Goal: Obtain resource: Download file/media

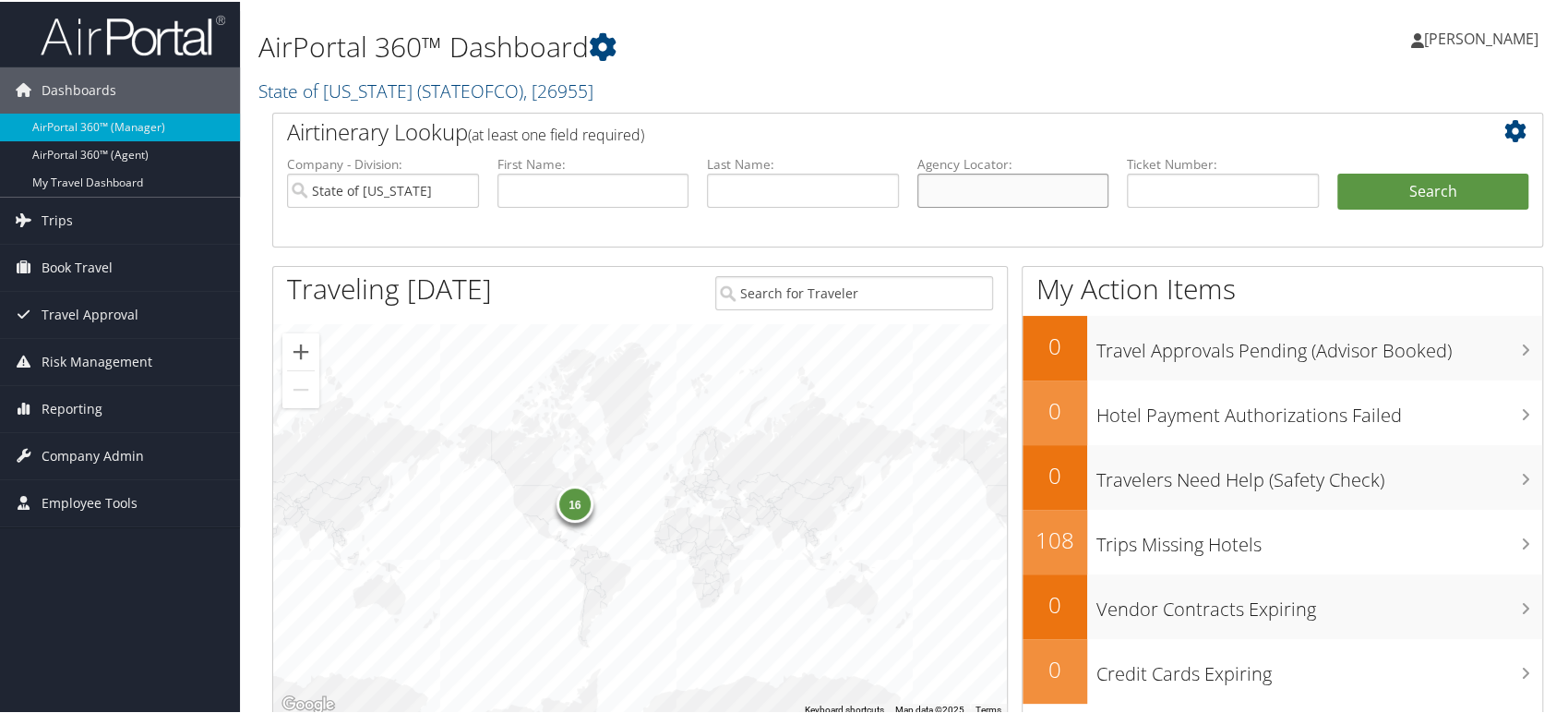
click at [942, 186] on input "text" at bounding box center [1013, 188] width 192 height 34
paste input "DD2JNS"
type input "DD2JNS"
click at [460, 187] on input "State of Colorado" at bounding box center [382, 188] width 192 height 34
click at [1405, 182] on button "Search" at bounding box center [1433, 189] width 192 height 37
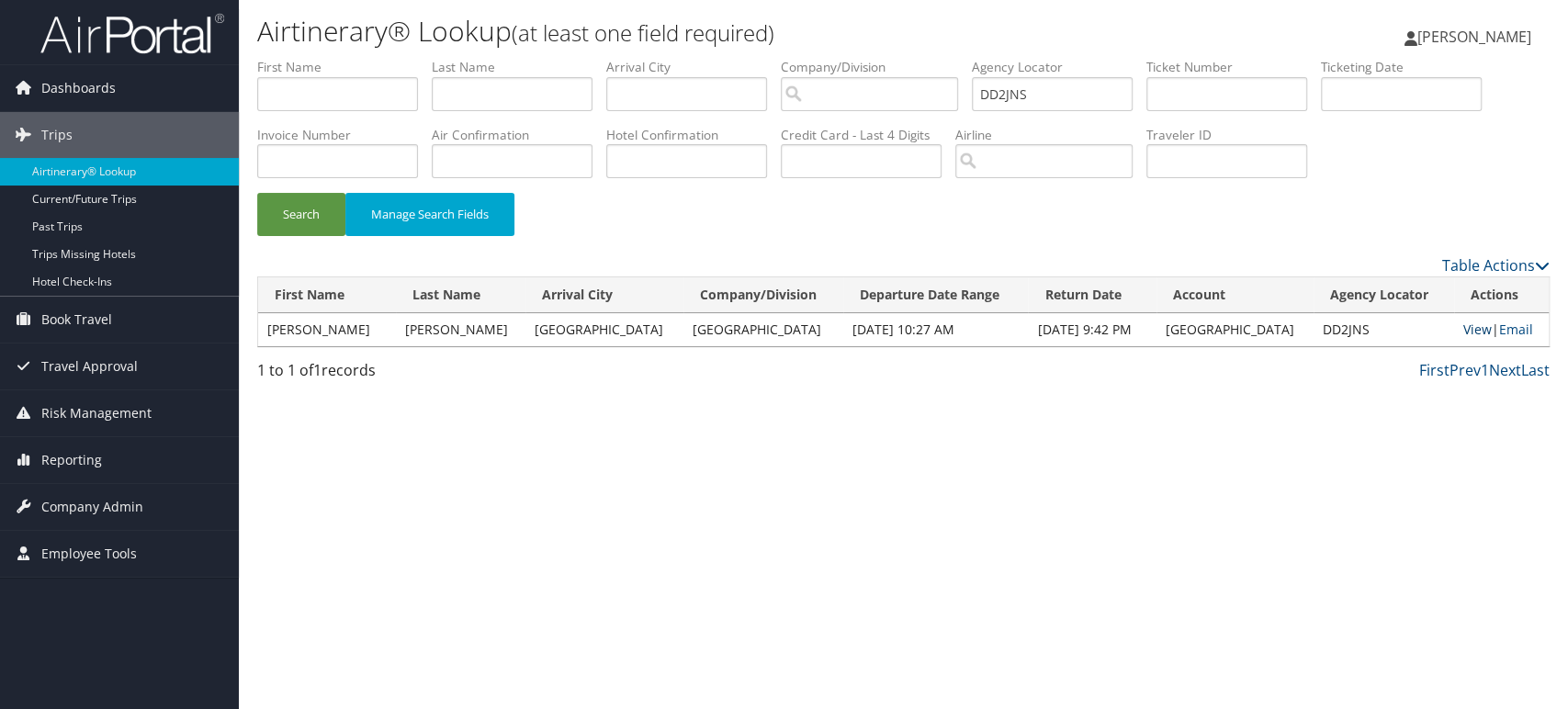
click at [1467, 329] on link "View" at bounding box center [1477, 329] width 29 height 18
click at [1463, 323] on link "View" at bounding box center [1477, 329] width 29 height 18
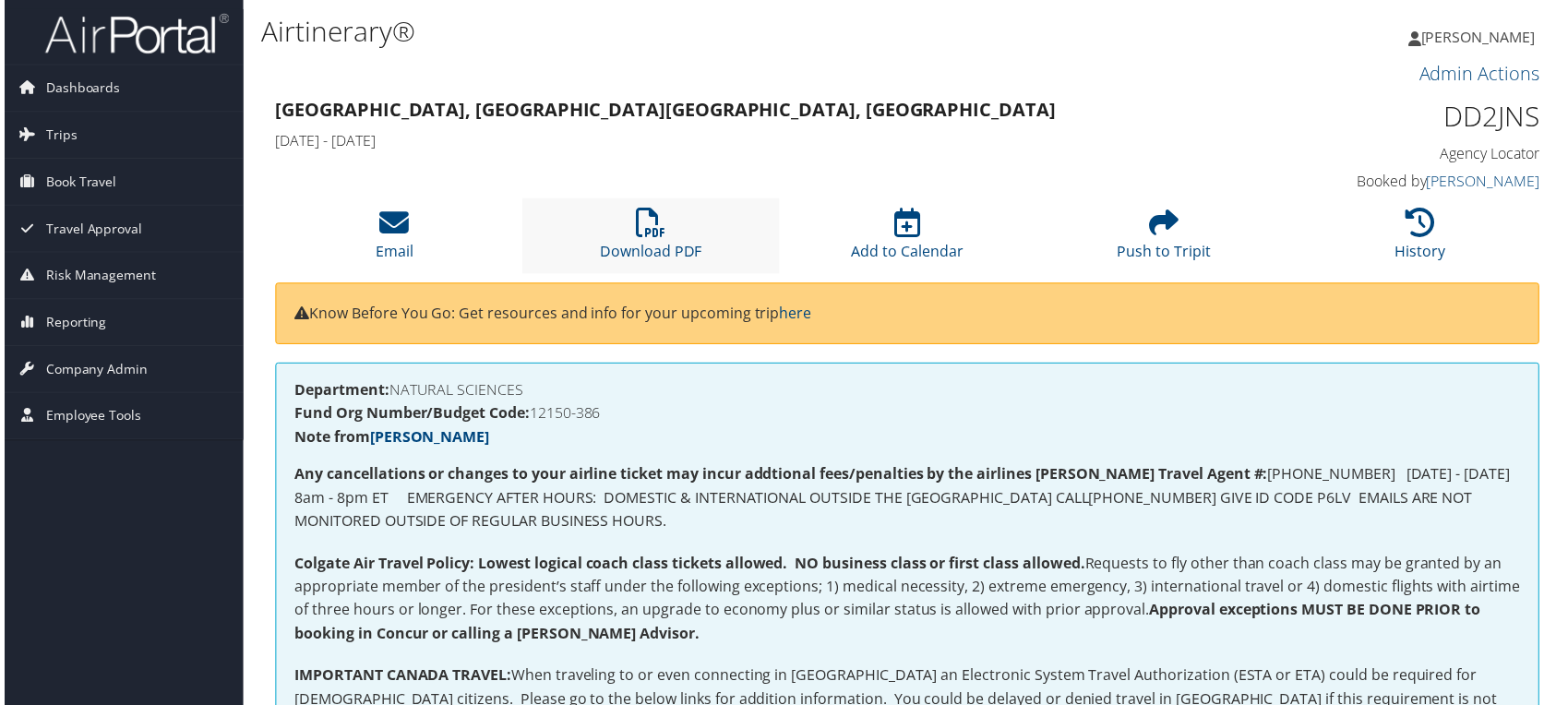
click at [631, 223] on li "Download PDF" at bounding box center [649, 237] width 258 height 75
click at [659, 212] on icon at bounding box center [650, 224] width 30 height 30
